Goal: Task Accomplishment & Management: Use online tool/utility

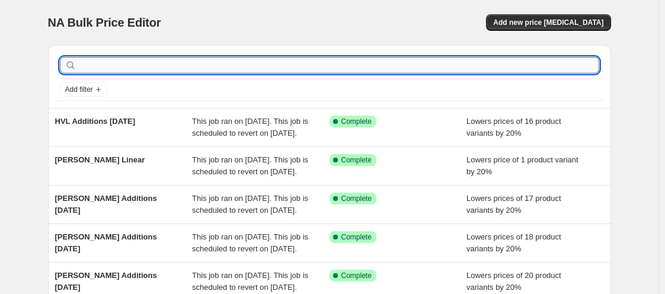
click at [121, 69] on input "text" at bounding box center [339, 65] width 521 height 17
type input "[PERSON_NAME]"
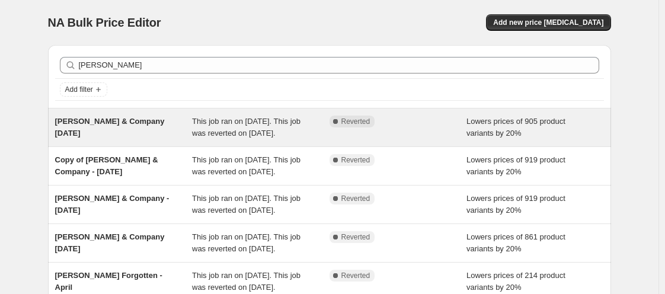
click at [135, 124] on span "[PERSON_NAME] & Company [DATE]" at bounding box center [110, 127] width 110 height 21
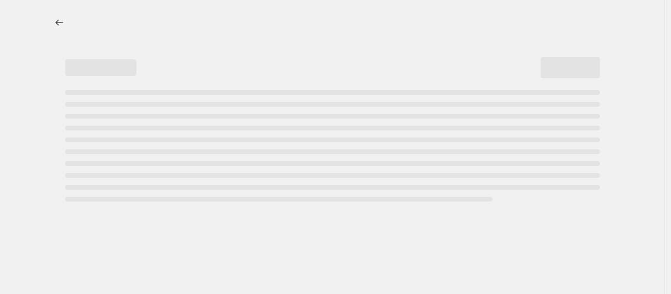
select select "percentage"
select select "vendor"
select select "tag"
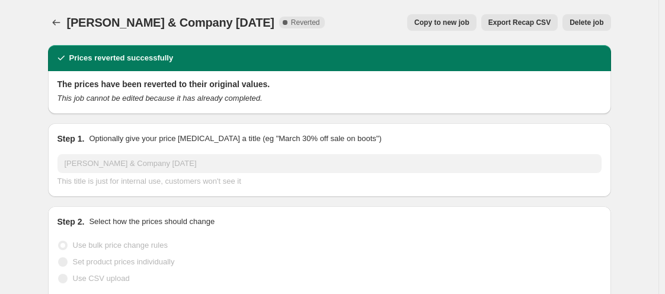
click at [430, 24] on span "Copy to new job" at bounding box center [441, 22] width 55 height 9
select select "percentage"
select select "vendor"
select select "tag"
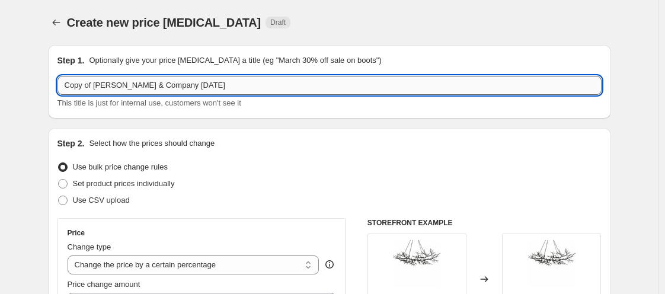
click at [97, 84] on input "Copy of [PERSON_NAME] & Company [DATE]" at bounding box center [330, 85] width 544 height 19
click at [135, 86] on input "[PERSON_NAME] & Company [DATE]" at bounding box center [330, 85] width 544 height 19
type input "[PERSON_NAME] & Company [DATE]"
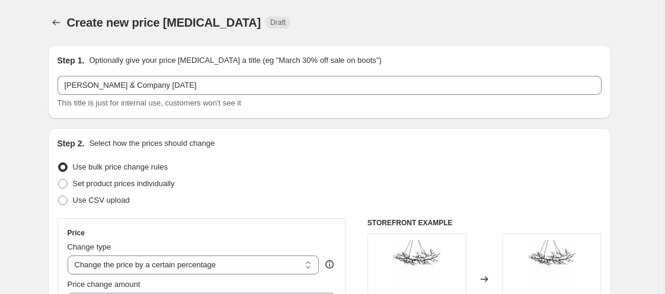
click at [234, 143] on div "Step 2. Select how the prices should change" at bounding box center [330, 144] width 544 height 12
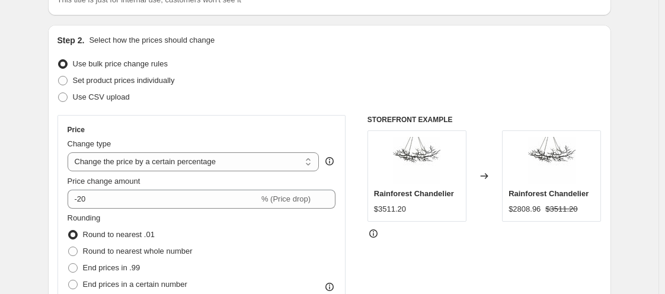
scroll to position [111, 0]
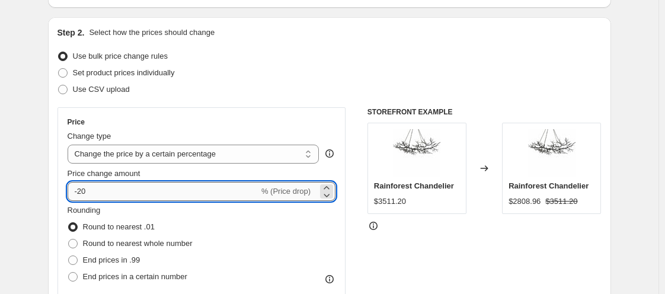
click at [131, 187] on input "-20" at bounding box center [163, 191] width 191 height 19
type input "-2"
type input "-4"
type input "-15"
click at [288, 242] on div "Rounding Round to nearest .01 Round to nearest whole number End prices in .99 E…" at bounding box center [202, 245] width 269 height 81
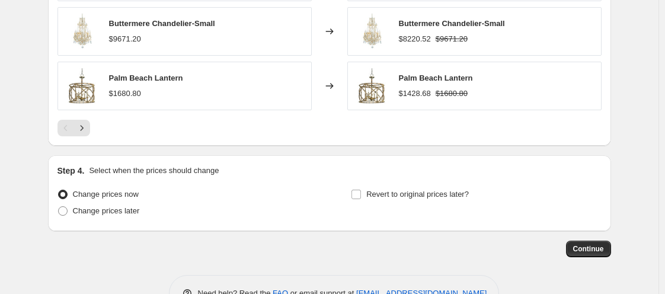
scroll to position [1080, 0]
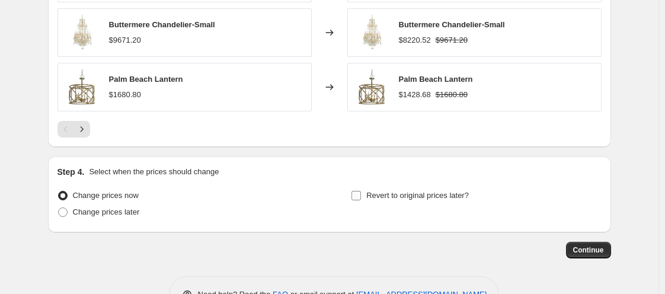
click at [359, 195] on input "Revert to original prices later?" at bounding box center [356, 195] width 9 height 9
checkbox input "true"
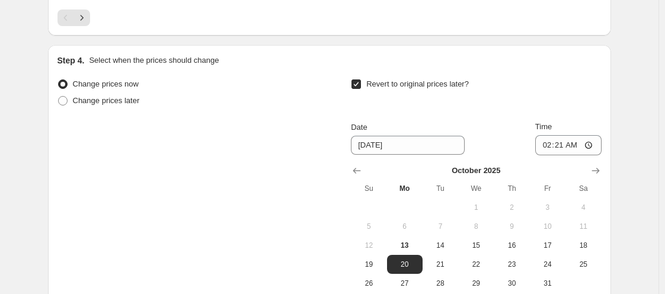
scroll to position [1206, 0]
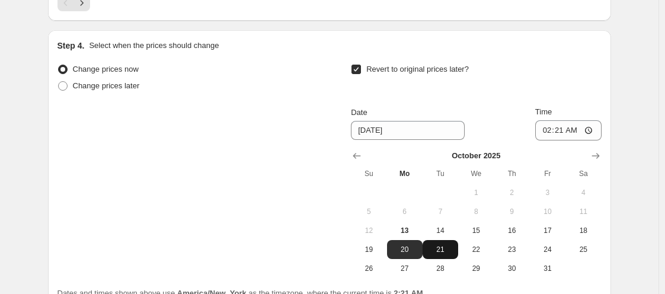
click at [448, 247] on span "21" at bounding box center [440, 249] width 26 height 9
type input "[DATE]"
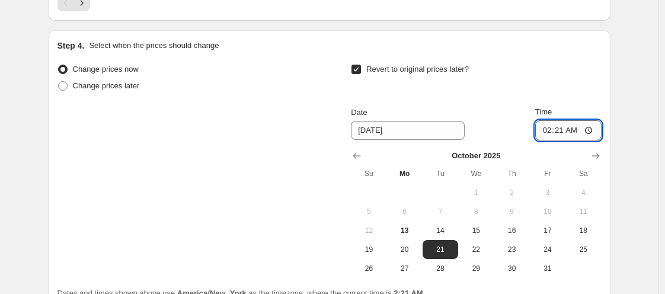
click at [544, 129] on input "02:21" at bounding box center [568, 130] width 66 height 20
type input "11:00"
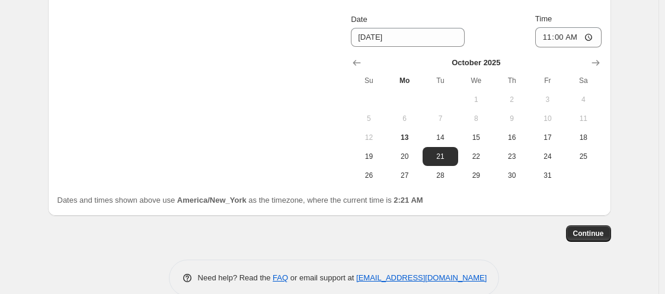
scroll to position [1317, 0]
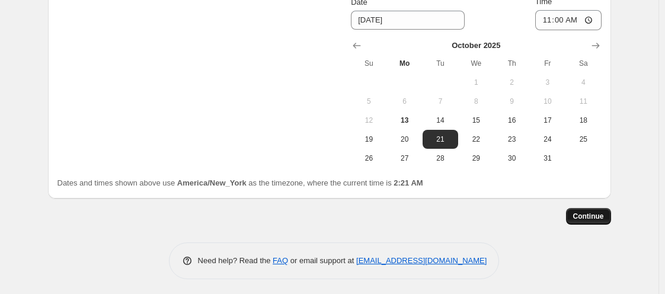
click at [596, 221] on button "Continue" at bounding box center [588, 216] width 45 height 17
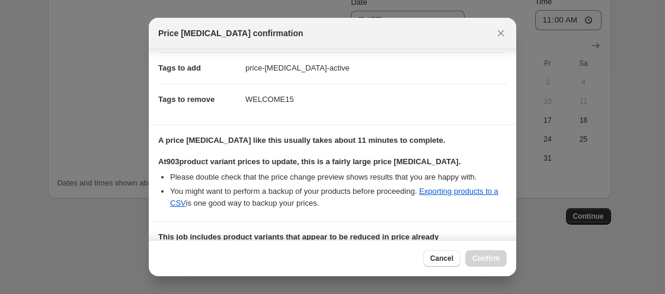
scroll to position [334, 0]
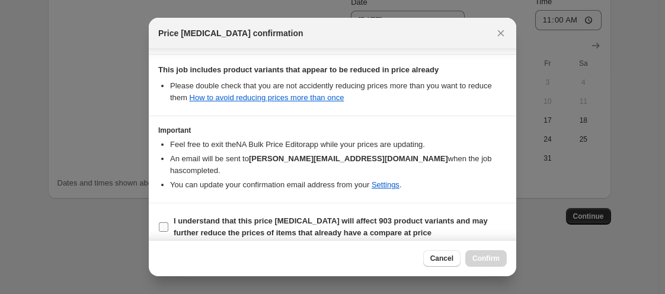
click at [166, 224] on input "I understand that this price [MEDICAL_DATA] will affect 903 product variants an…" at bounding box center [163, 226] width 9 height 9
checkbox input "true"
click at [480, 258] on span "Confirm" at bounding box center [486, 258] width 27 height 9
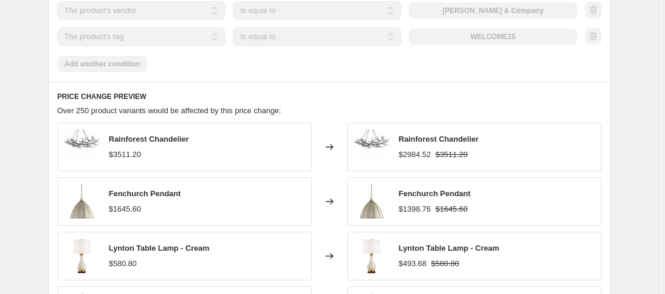
scroll to position [886, 0]
